Goal: Obtain resource: Download file/media

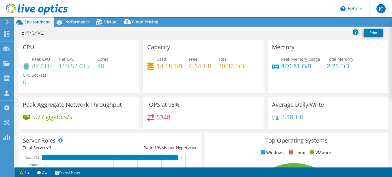
select select "USD"
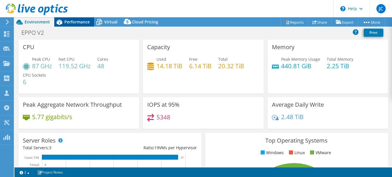
click at [71, 23] on span "Performance" at bounding box center [76, 21] width 25 height 5
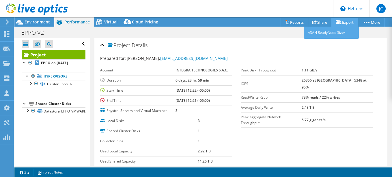
click at [337, 21] on icon at bounding box center [338, 22] width 6 height 4
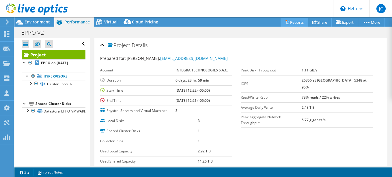
click at [300, 20] on link "Reports" at bounding box center [294, 22] width 28 height 9
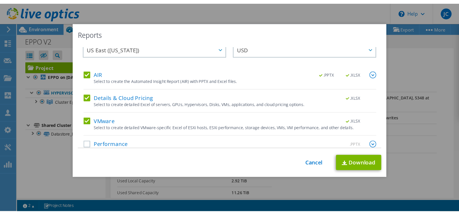
scroll to position [20, 0]
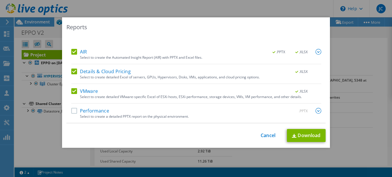
click at [74, 112] on label "Performance" at bounding box center [90, 111] width 38 height 6
click at [0, 0] on input "Performance" at bounding box center [0, 0] width 0 height 0
click at [303, 133] on link "Download" at bounding box center [306, 135] width 39 height 13
click at [167, 31] on div "Reports" at bounding box center [195, 27] width 259 height 8
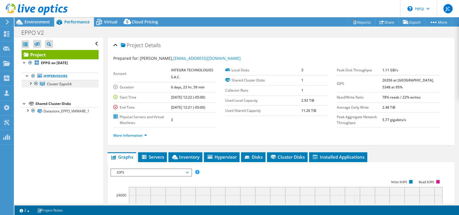
click at [57, 85] on span "Cluster EppoSA" at bounding box center [59, 83] width 25 height 5
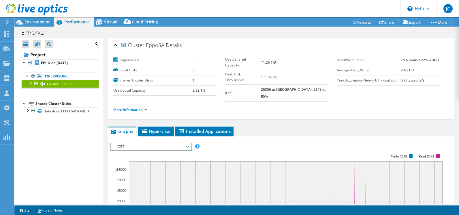
click at [30, 83] on div at bounding box center [30, 83] width 6 height 6
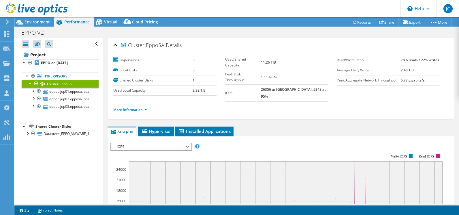
click at [286, 114] on div "Cluster EppoSA Details Hypervisors 3 Local Disks 3 Shared Cluster Disks 1 Used …" at bounding box center [281, 209] width 356 height 342
drag, startPoint x: 271, startPoint y: 80, endPoint x: 320, endPoint y: 78, distance: 48.8
click at [320, 84] on td "26356 at [GEOGRAPHIC_DATA], 5348 at 95%" at bounding box center [294, 92] width 67 height 17
drag, startPoint x: 320, startPoint y: 78, endPoint x: 307, endPoint y: 93, distance: 20.0
click at [307, 93] on section "Hypervisors 3 Local Disks 3 Shared Cluster Disks 1 Used Local Capacity 2.92 TiB…" at bounding box center [225, 78] width 224 height 46
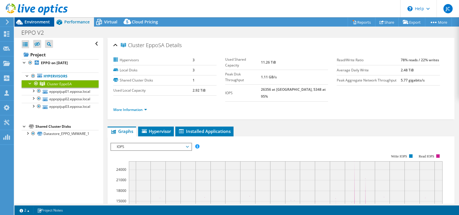
click at [35, 24] on span "Environment" at bounding box center [37, 21] width 25 height 5
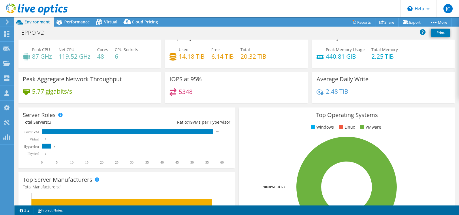
scroll to position [0, 0]
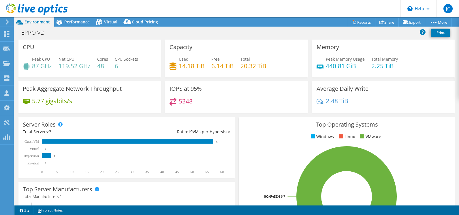
click at [148, 113] on div "Peak Aggregate Network Throughput 5.77 gigabits/s" at bounding box center [89, 98] width 147 height 35
click at [76, 22] on span "Performance" at bounding box center [76, 21] width 25 height 5
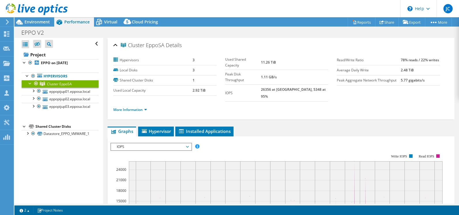
scroll to position [87, 0]
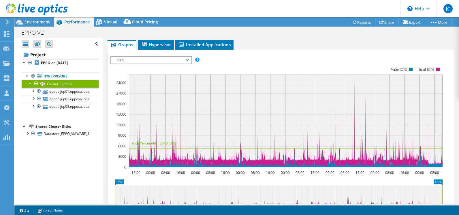
click at [123, 57] on span "IOPS" at bounding box center [151, 60] width 74 height 7
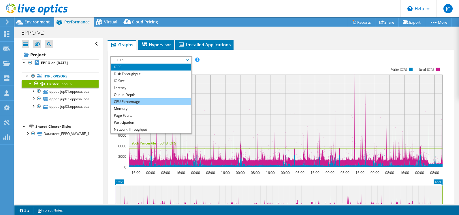
click at [127, 98] on li "CPU Percentage" at bounding box center [151, 101] width 80 height 7
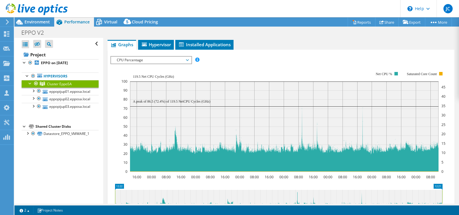
click at [135, 57] on span "CPU Percentage" at bounding box center [151, 60] width 74 height 7
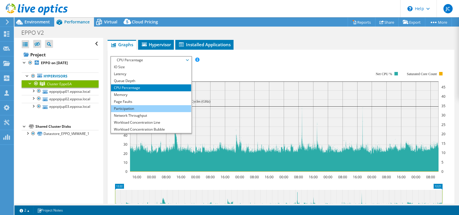
scroll to position [21, 0]
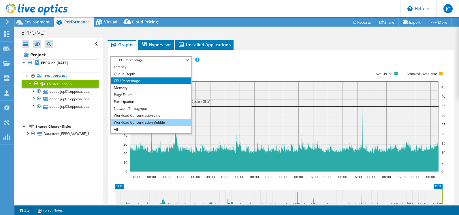
click at [130, 119] on li "Workload Concentration Bubble" at bounding box center [151, 122] width 80 height 7
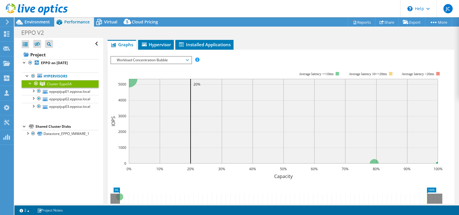
click at [172, 57] on span "Workload Concentration Bubble" at bounding box center [151, 60] width 74 height 7
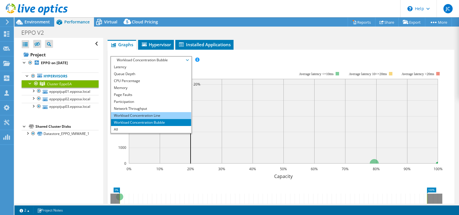
click at [165, 112] on li "Workload Concentration Line" at bounding box center [151, 115] width 80 height 7
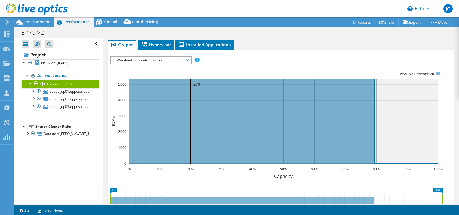
click at [145, 57] on span "Workload Concentration Line" at bounding box center [151, 60] width 74 height 7
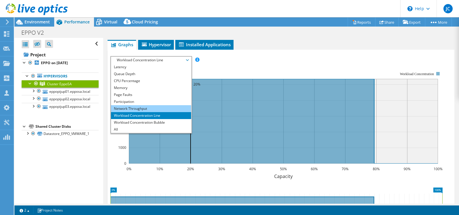
click at [138, 105] on li "Network Throughput" at bounding box center [151, 108] width 80 height 7
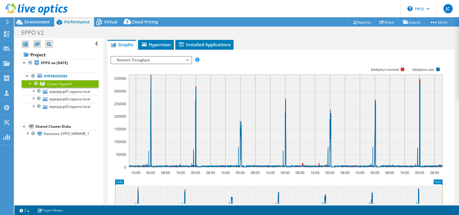
click at [125, 57] on span "Network Throughput" at bounding box center [151, 60] width 74 height 7
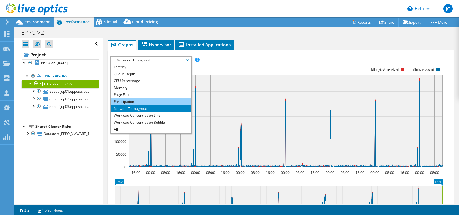
click at [131, 98] on li "Participation" at bounding box center [151, 101] width 80 height 7
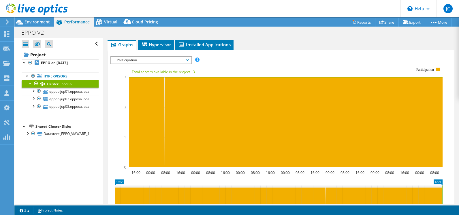
click at [123, 57] on span "Participation" at bounding box center [151, 60] width 74 height 7
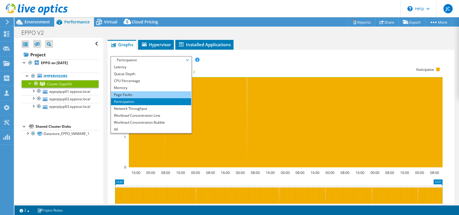
click at [123, 91] on li "Page Faults" at bounding box center [151, 94] width 80 height 7
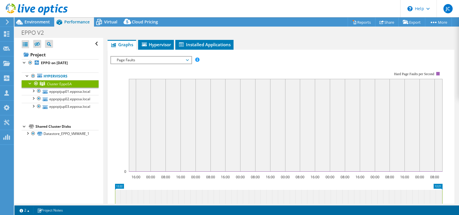
click at [128, 57] on span "Page Faults" at bounding box center [151, 60] width 74 height 7
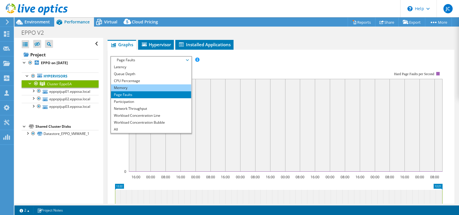
click at [126, 84] on li "Memory" at bounding box center [151, 87] width 80 height 7
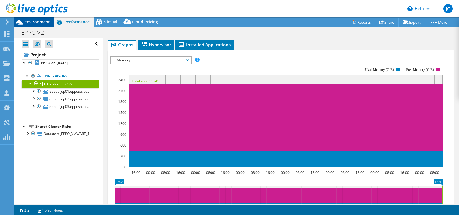
click at [43, 21] on span "Environment" at bounding box center [37, 21] width 25 height 5
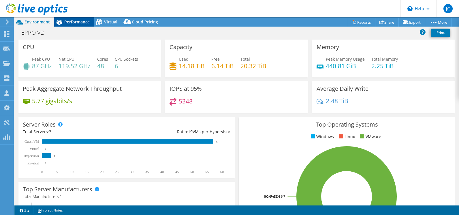
click at [72, 20] on span "Performance" at bounding box center [76, 21] width 25 height 5
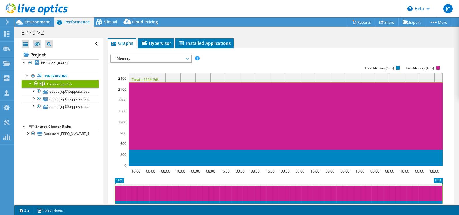
scroll to position [87, 0]
